Goal: Information Seeking & Learning: Learn about a topic

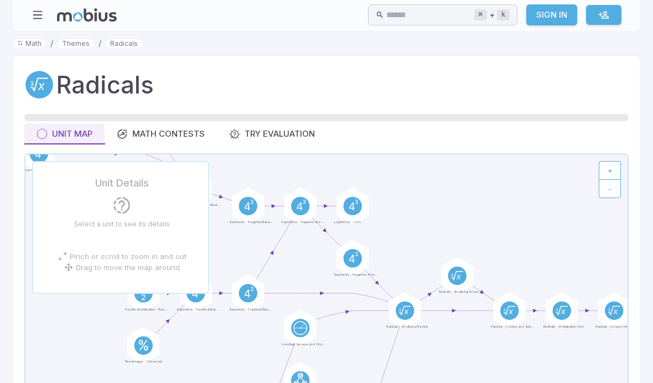
click at [38, 46] on link "Math" at bounding box center [29, 43] width 33 height 8
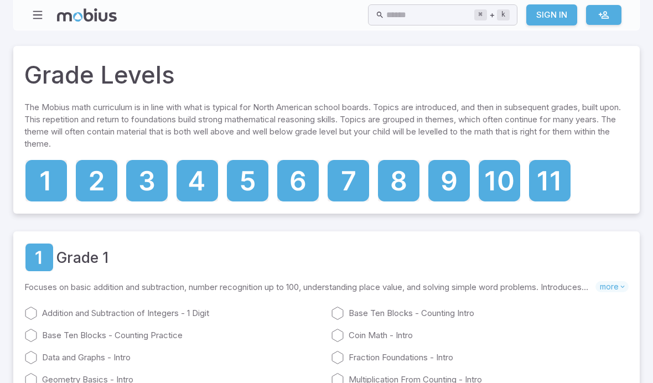
click at [464, 174] on icon at bounding box center [449, 181] width 42 height 42
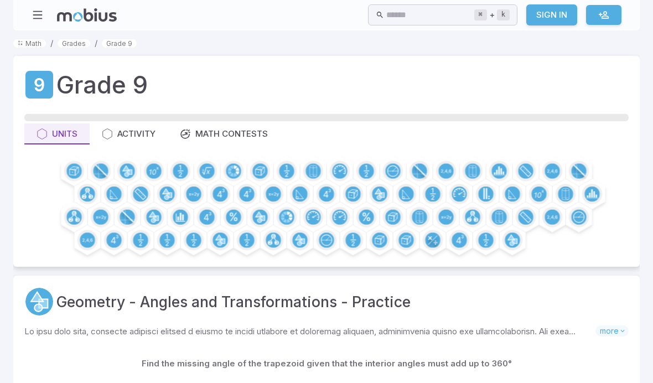
click at [30, 45] on link "Math" at bounding box center [29, 43] width 33 height 8
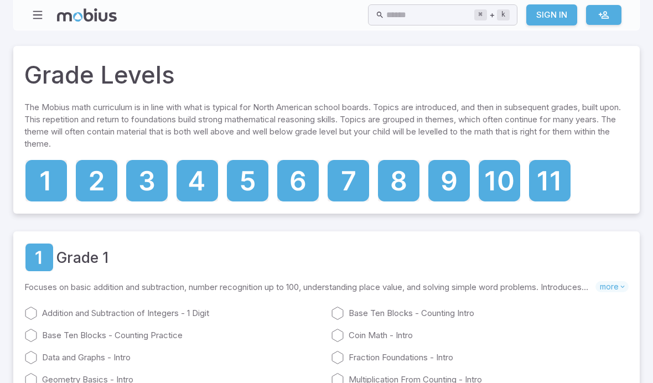
click at [376, 21] on icon at bounding box center [380, 14] width 9 height 13
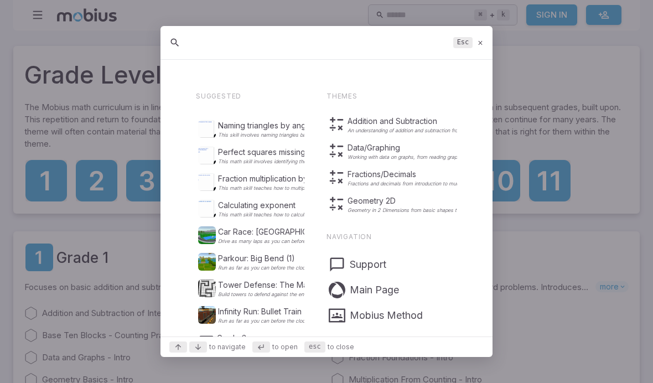
click at [551, 71] on div at bounding box center [326, 191] width 653 height 383
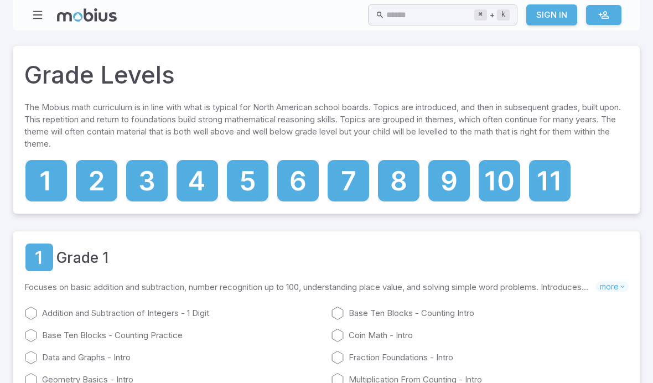
click at [201, 177] on icon at bounding box center [196, 180] width 15 height 19
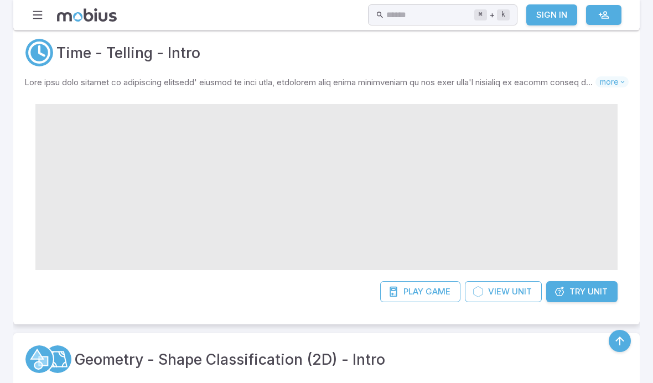
scroll to position [214, 0]
